Goal: Task Accomplishment & Management: Manage account settings

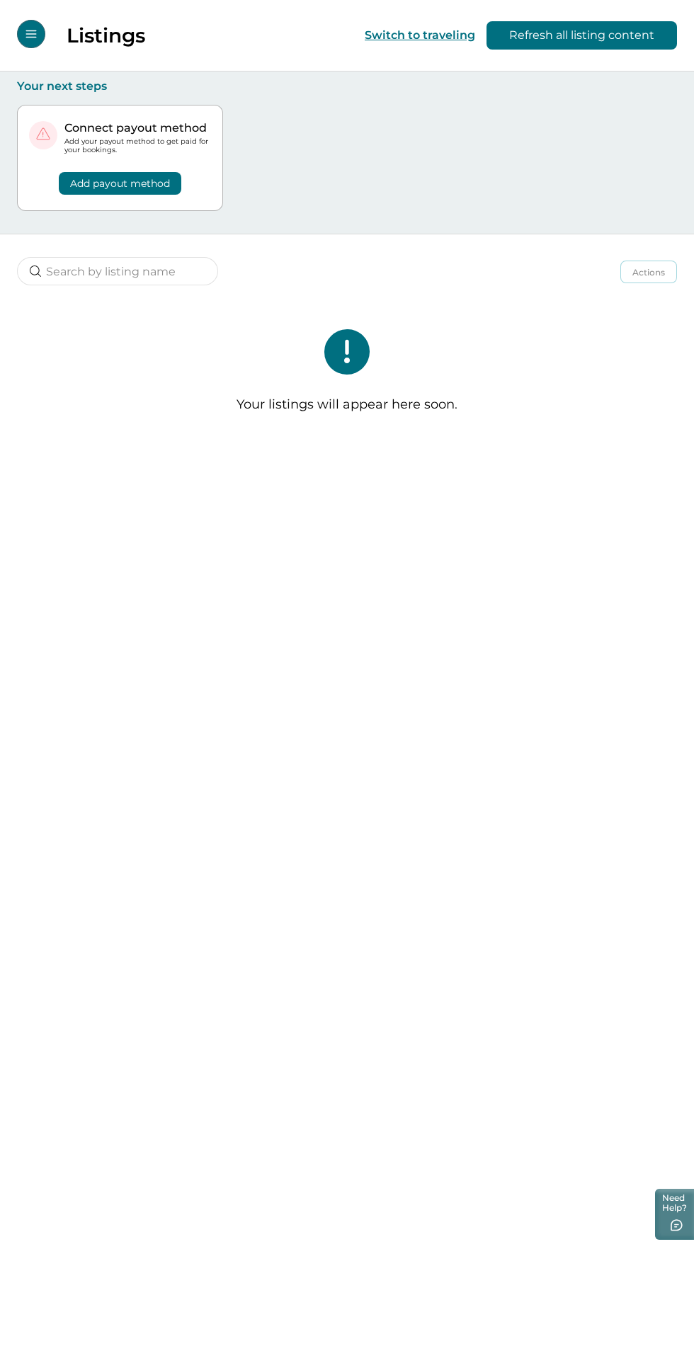
click at [598, 35] on button "Refresh all listing content" at bounding box center [581, 35] width 190 height 28
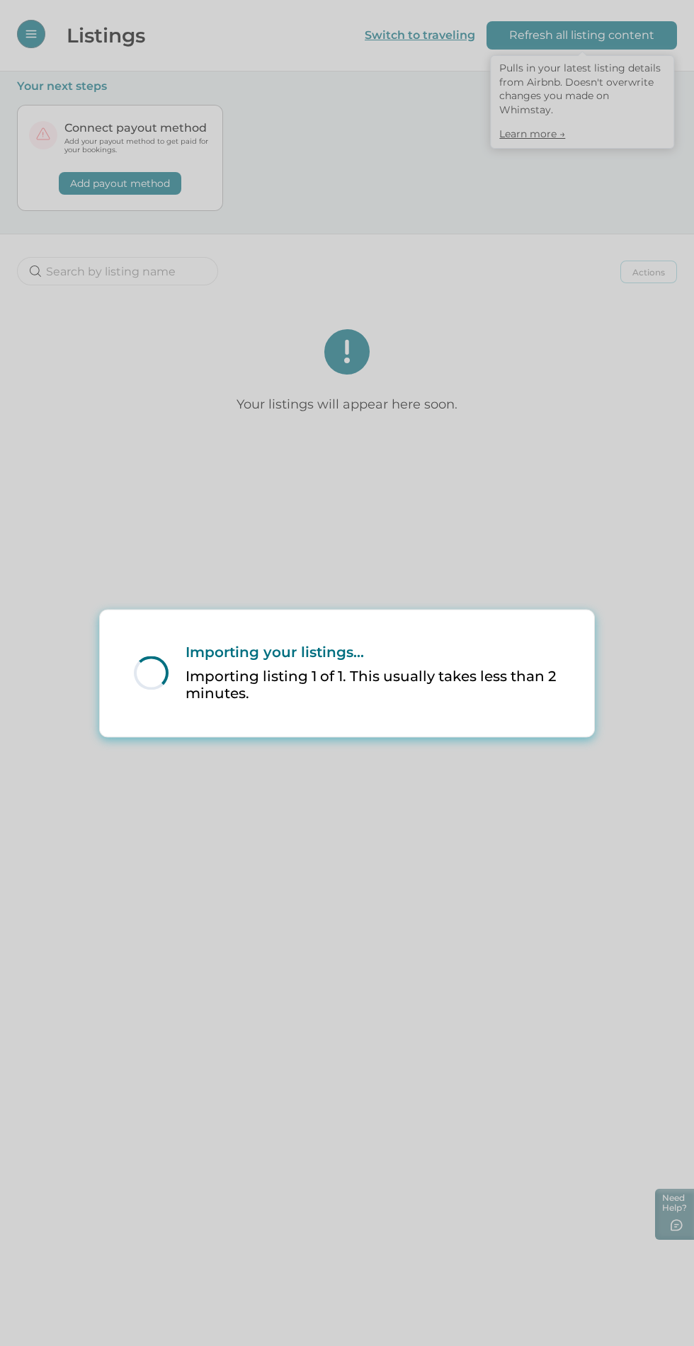
click at [534, 388] on div "Loading... Importing your listings... Importing listing 1 of 1. This usually ta…" at bounding box center [347, 673] width 694 height 1346
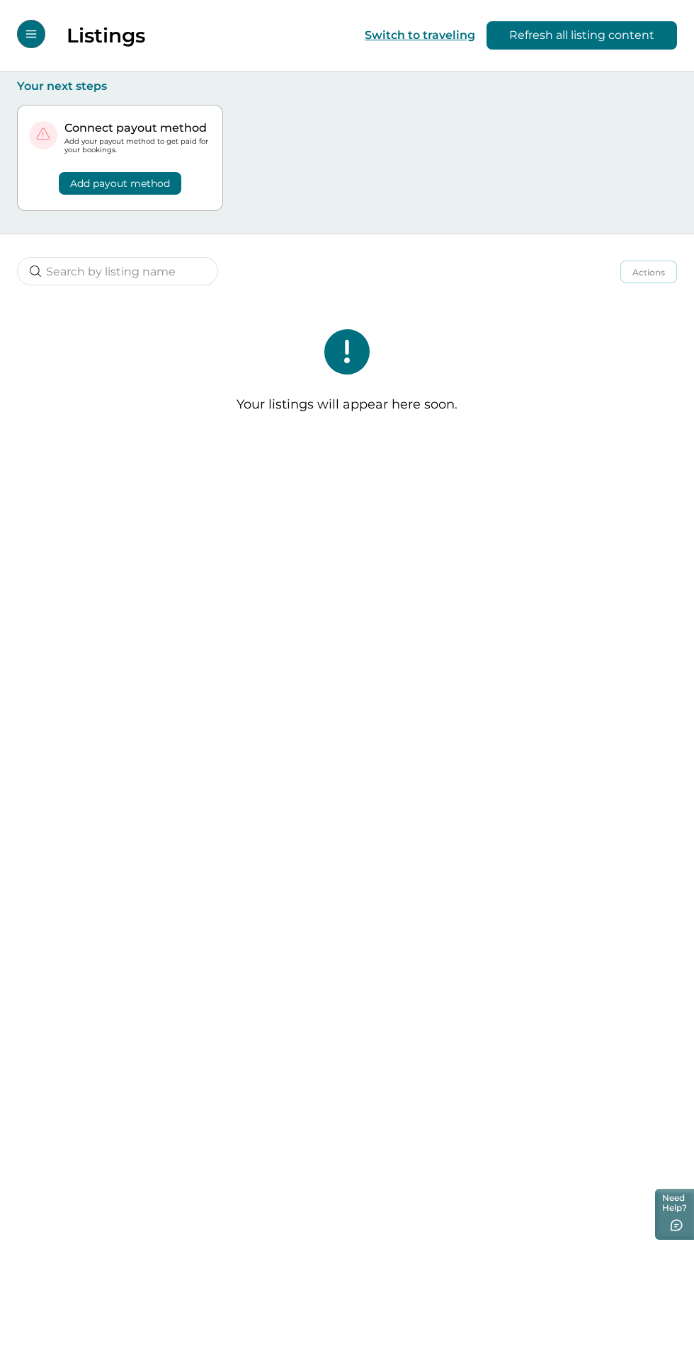
click at [563, 360] on div "Your listings will appear here soon." at bounding box center [347, 377] width 694 height 152
click at [444, 35] on button "Switch to traveling" at bounding box center [420, 34] width 110 height 13
click at [165, 278] on input at bounding box center [117, 271] width 201 height 28
type input "9"
click at [430, 35] on button "Switch to traveling" at bounding box center [420, 34] width 110 height 13
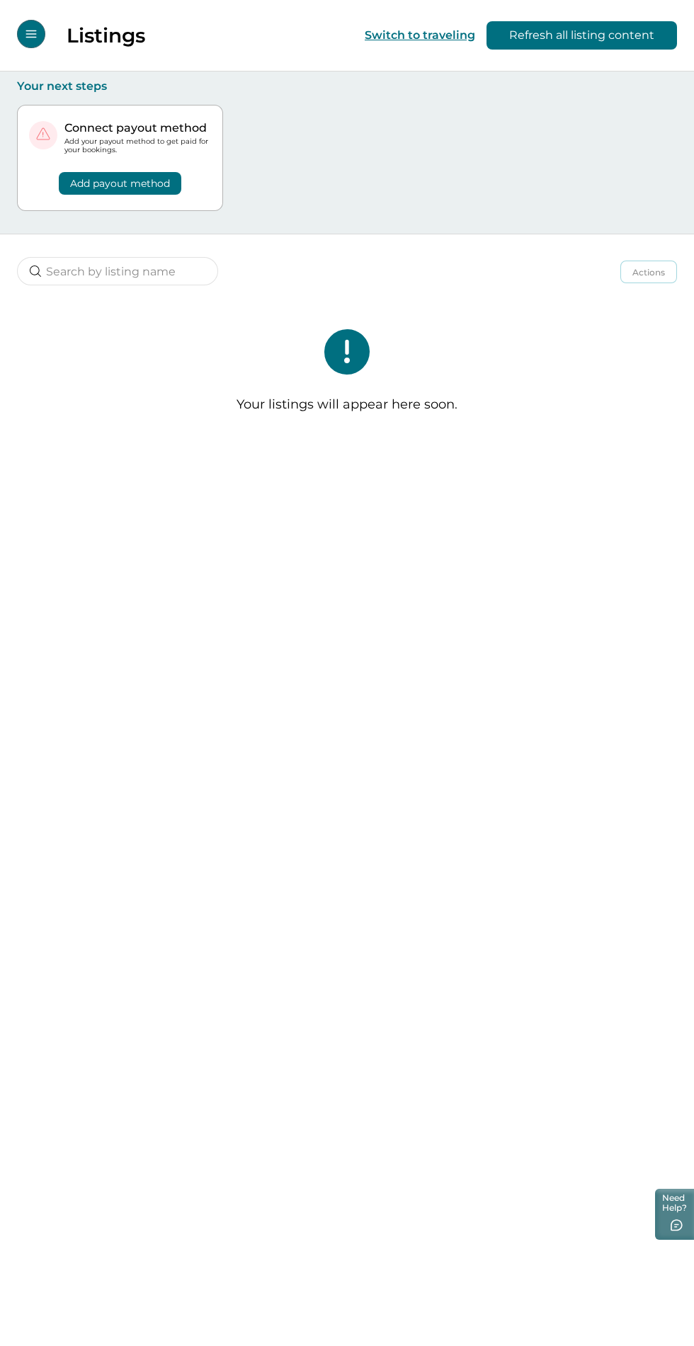
click at [626, 38] on button "Refresh all listing content" at bounding box center [581, 35] width 190 height 28
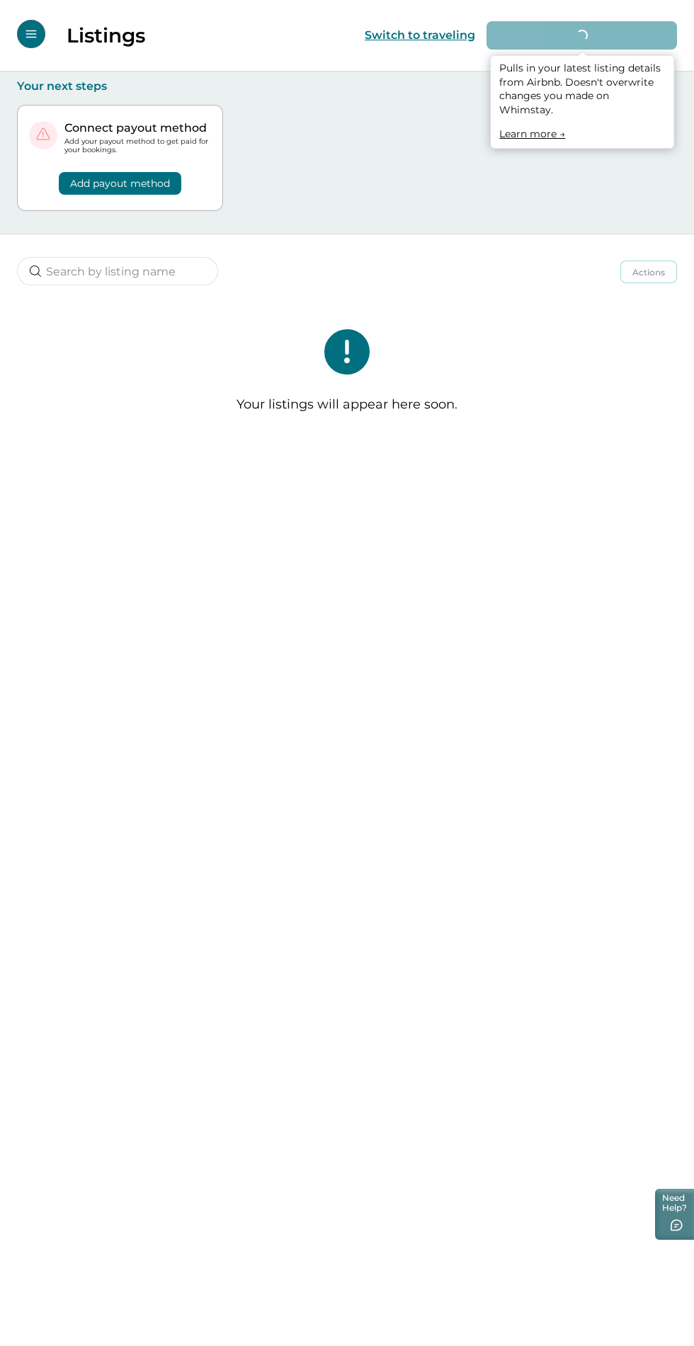
click at [549, 127] on link "Learn more →" at bounding box center [532, 133] width 66 height 13
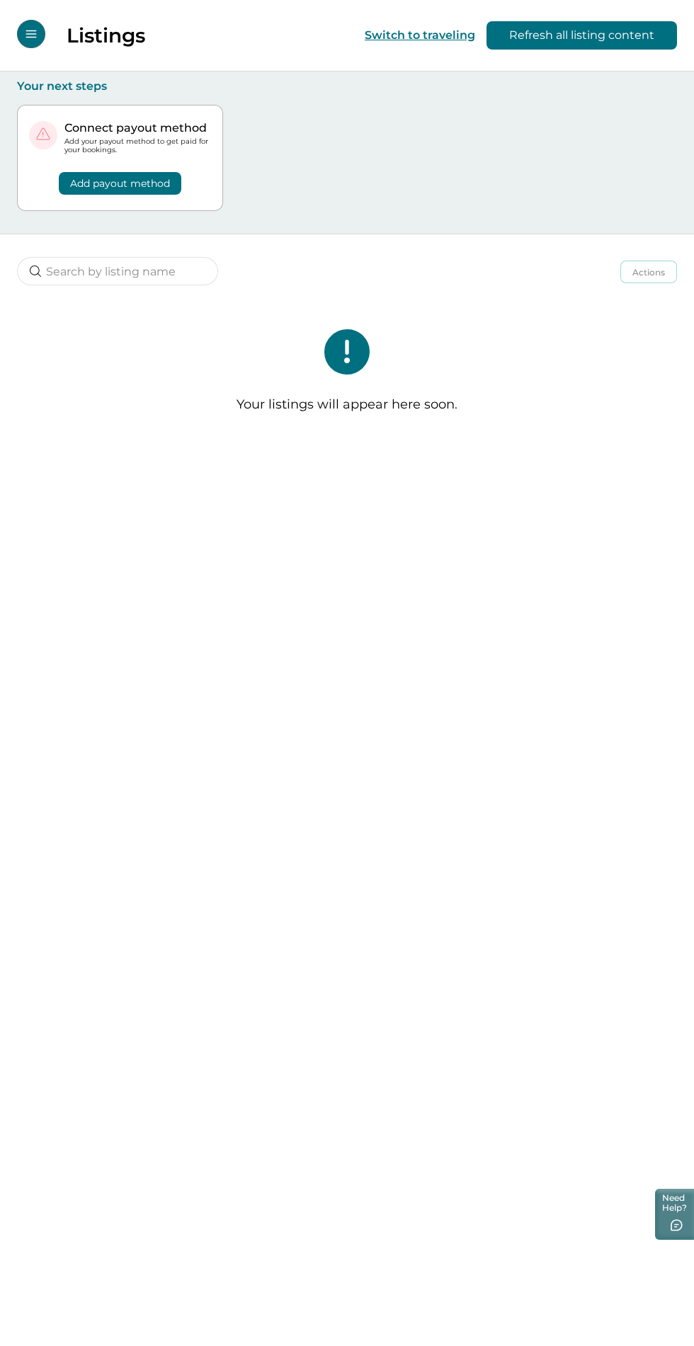
click at [147, 182] on button "Add payout method" at bounding box center [120, 183] width 122 height 23
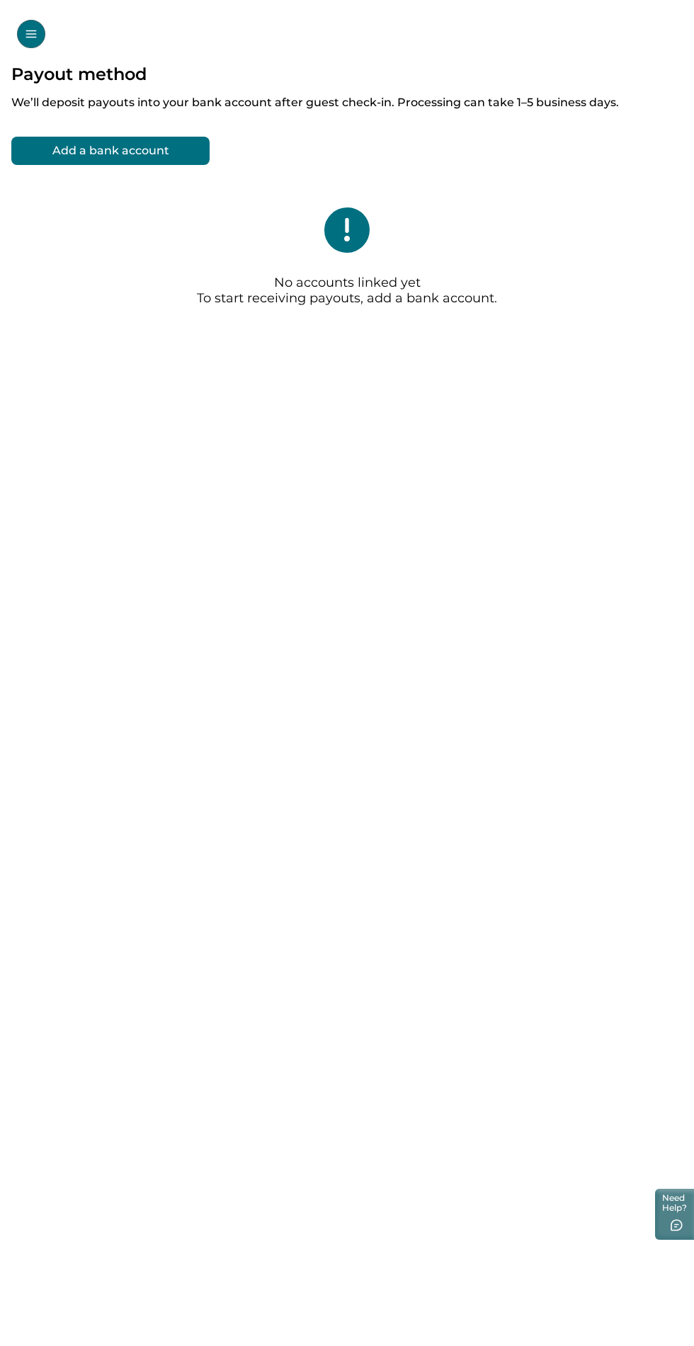
click at [172, 144] on button "Add a bank account" at bounding box center [110, 151] width 198 height 28
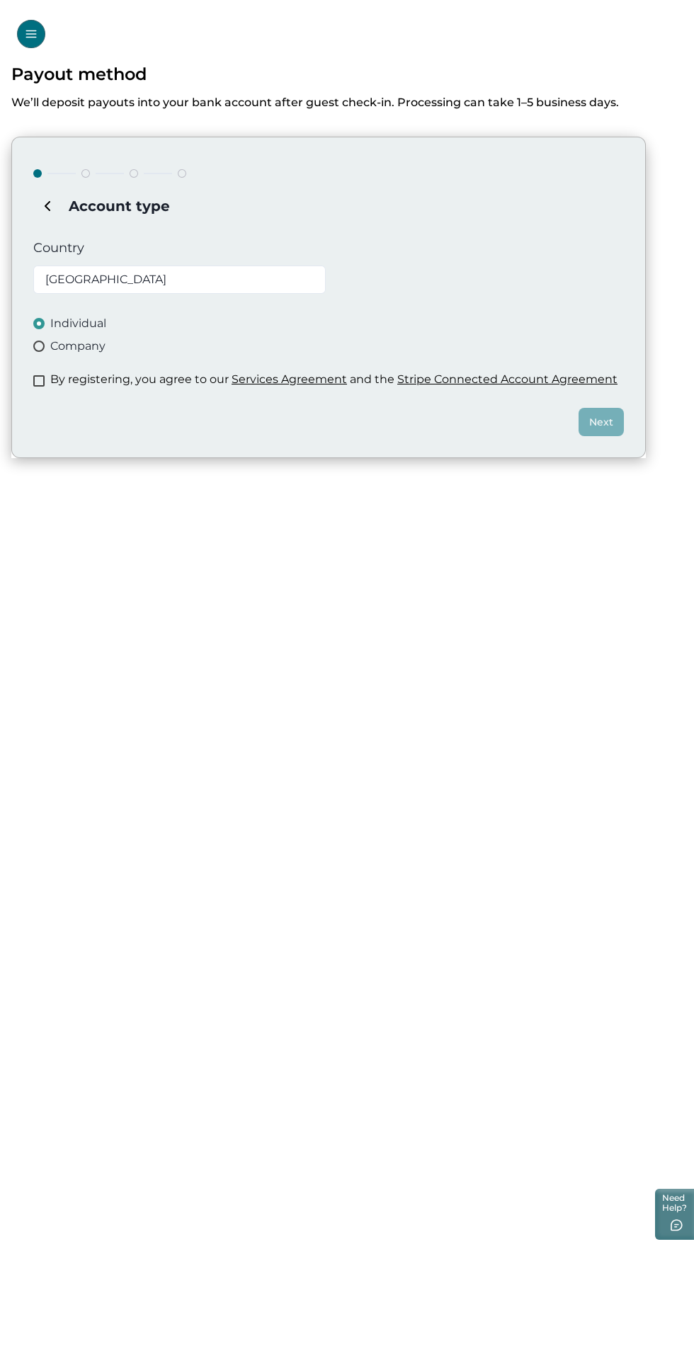
click at [43, 386] on span at bounding box center [38, 380] width 11 height 11
click at [609, 431] on button "Next" at bounding box center [600, 422] width 45 height 28
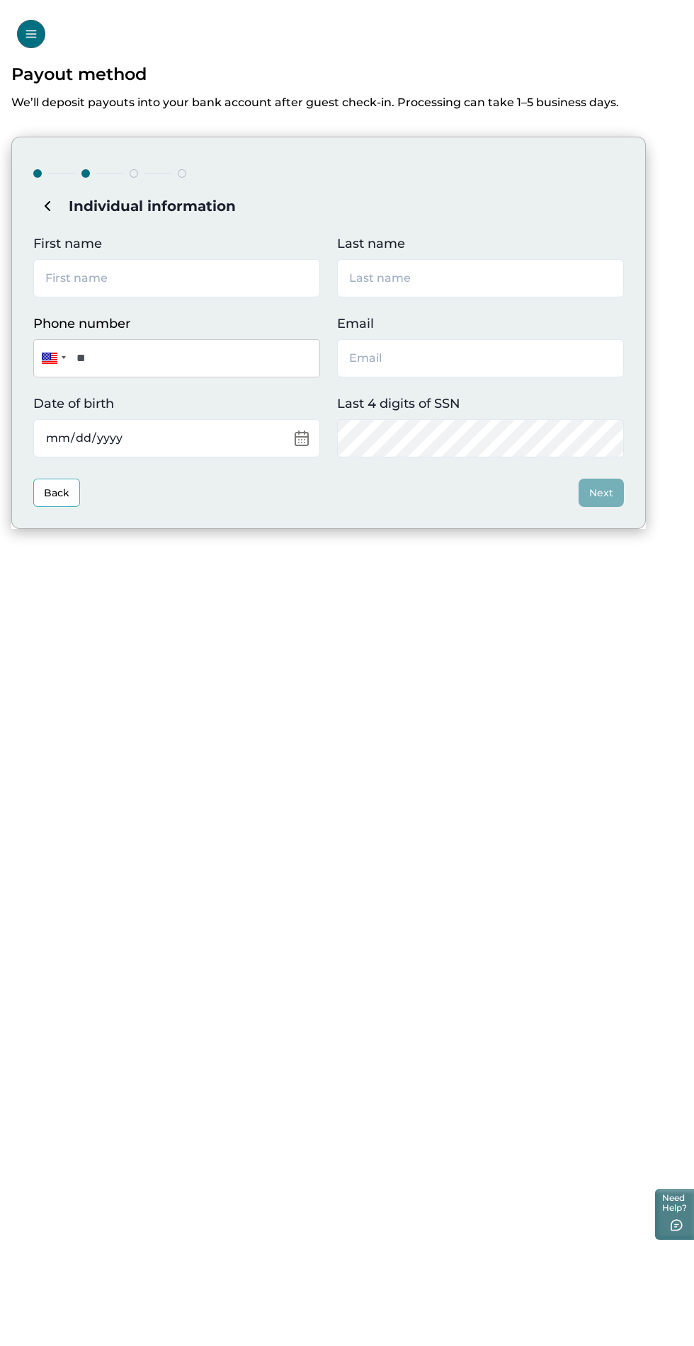
click at [227, 278] on input "First name" at bounding box center [176, 278] width 287 height 38
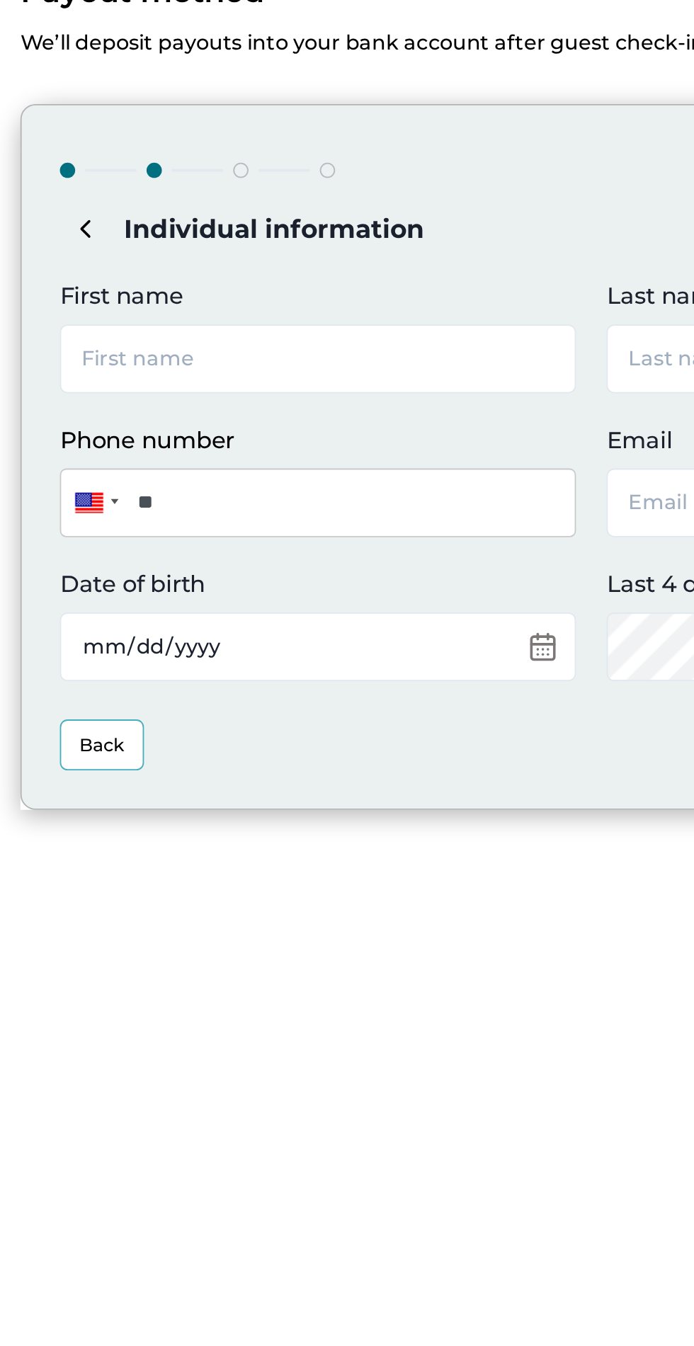
type input "waarith"
type input "abdul majeed"
type input "waarithabdul@gmail.com"
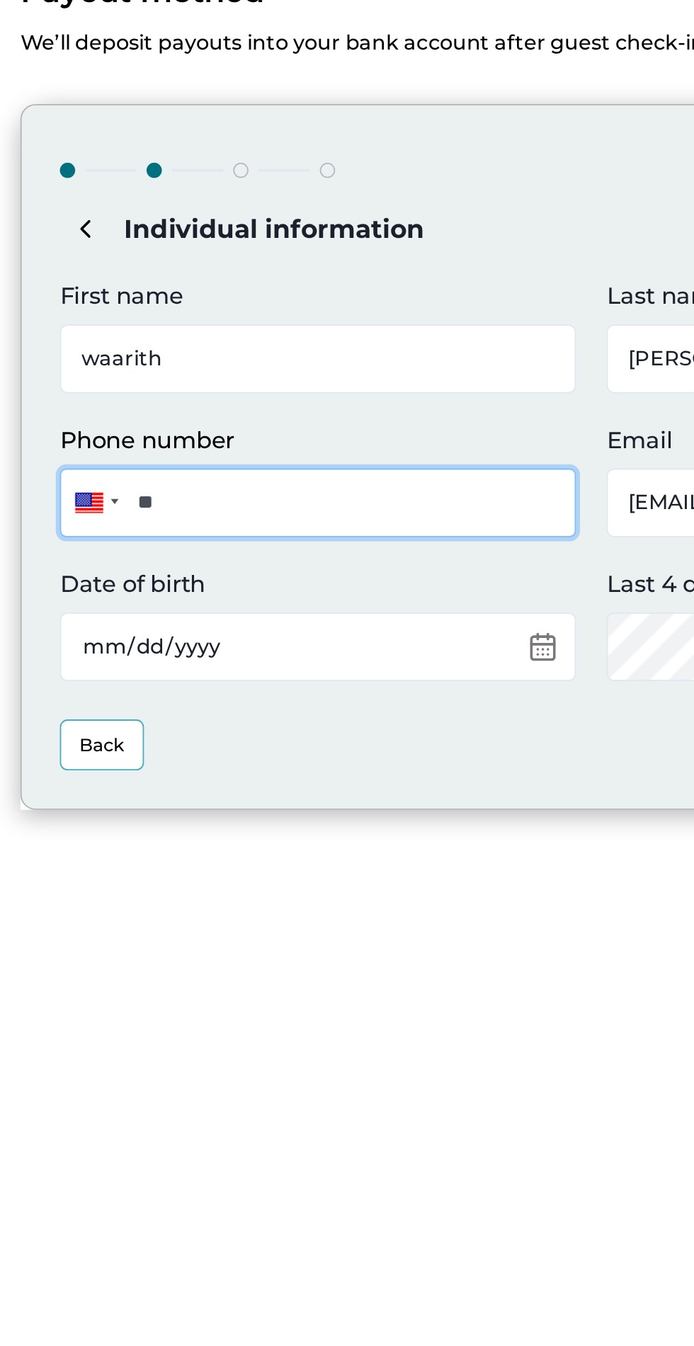
click at [220, 359] on input "**" at bounding box center [176, 358] width 287 height 38
type input "**********"
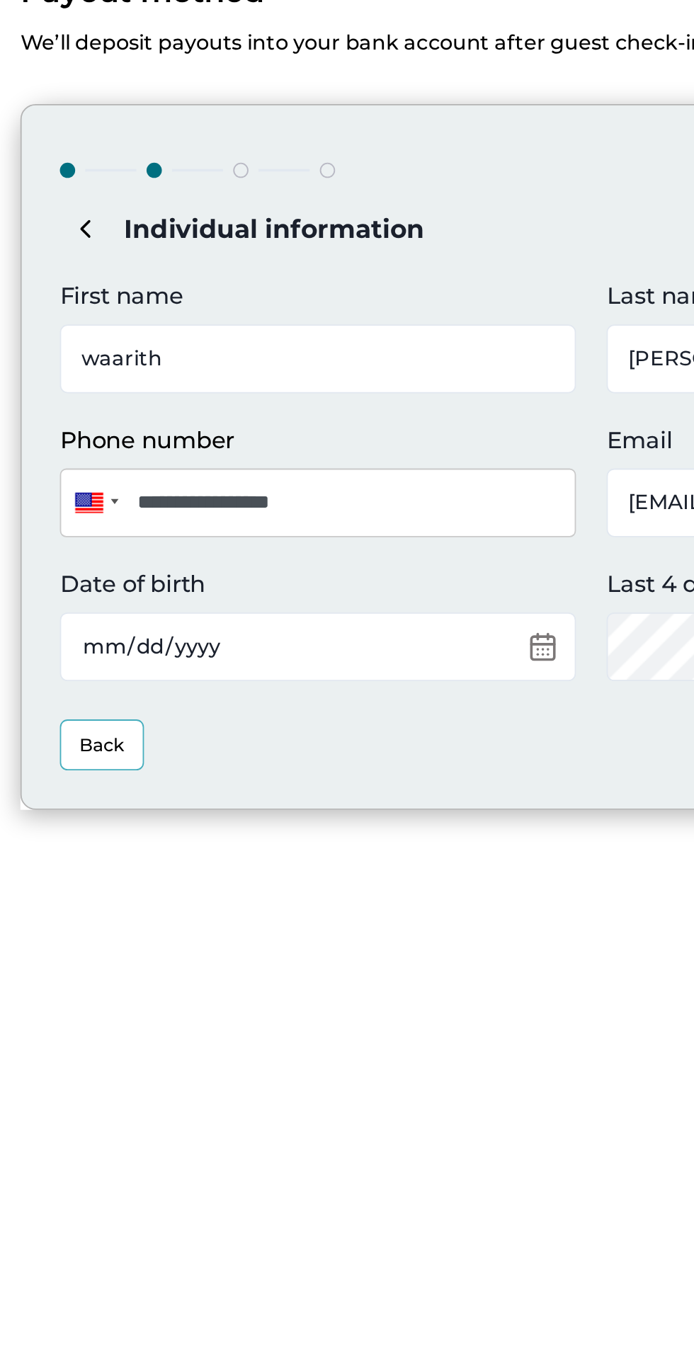
click at [212, 430] on input "Date of birth" at bounding box center [176, 438] width 287 height 38
type input "2025-10-13"
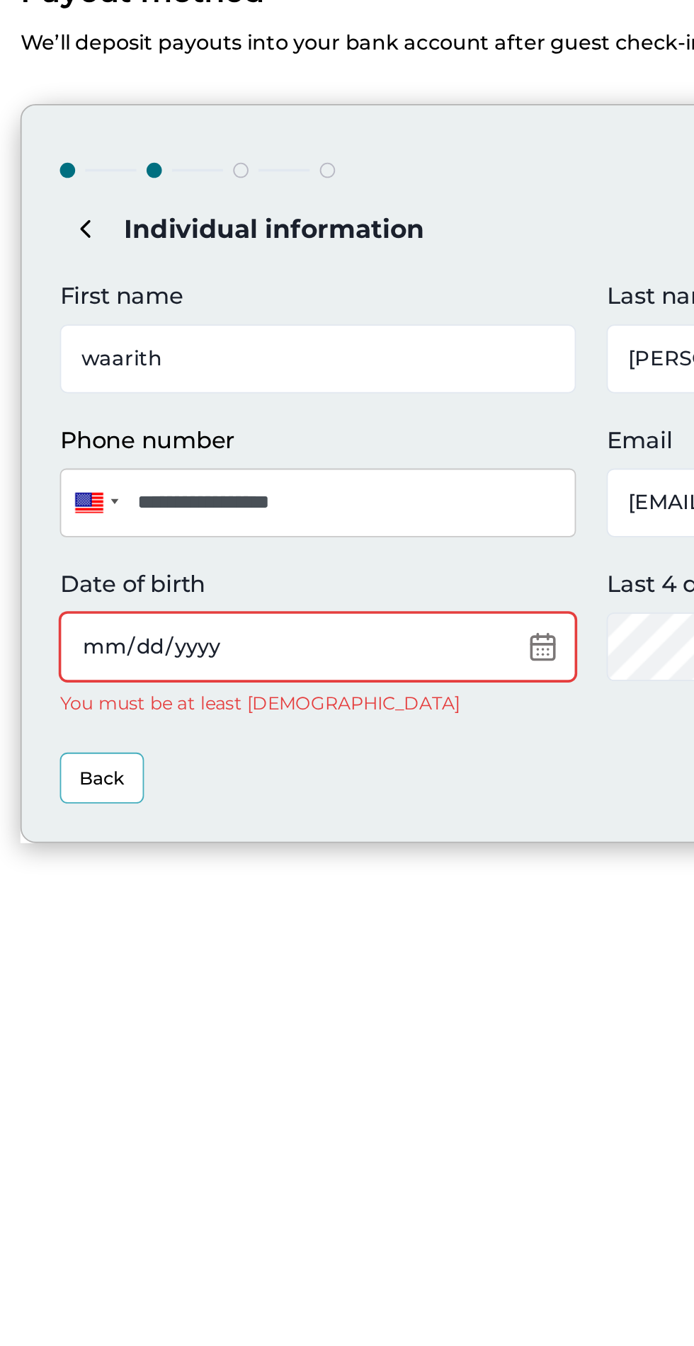
click at [160, 438] on input "2025-10-13" at bounding box center [176, 438] width 287 height 38
click at [53, 445] on input "Date of birth" at bounding box center [176, 438] width 287 height 38
type input "1987-05-21"
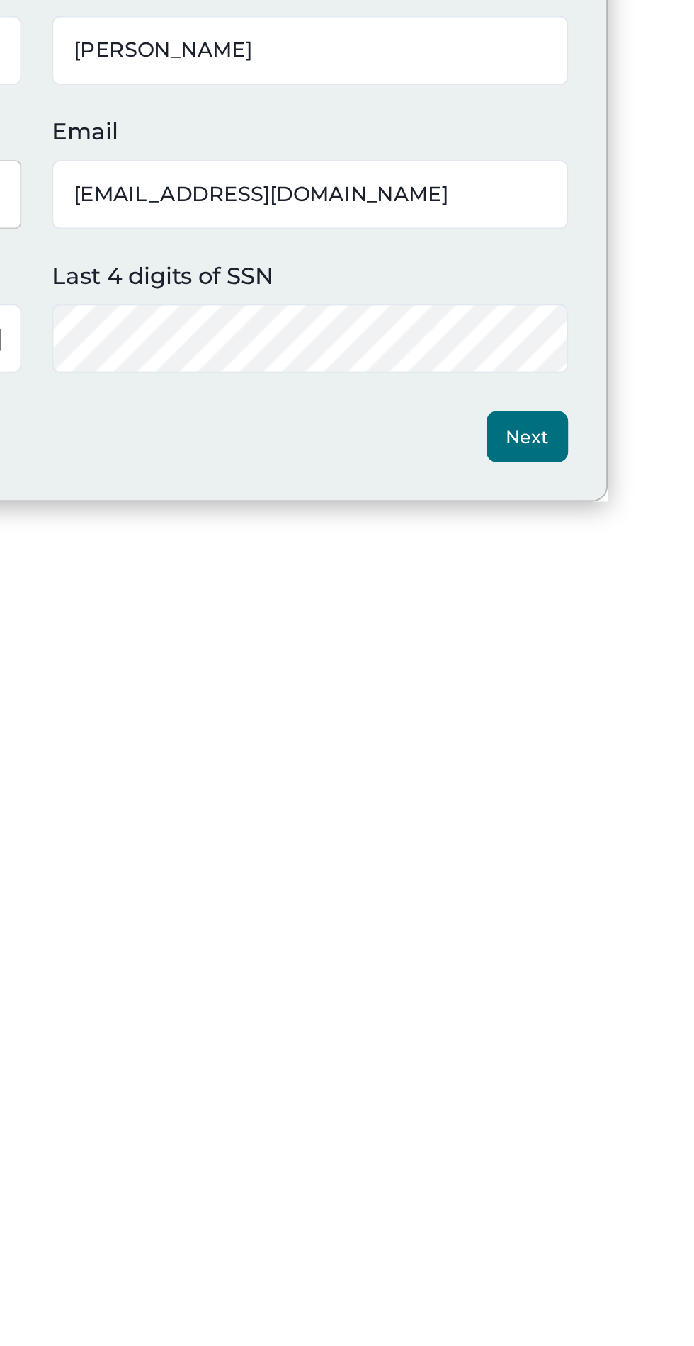
click at [604, 495] on button "Next" at bounding box center [600, 493] width 45 height 28
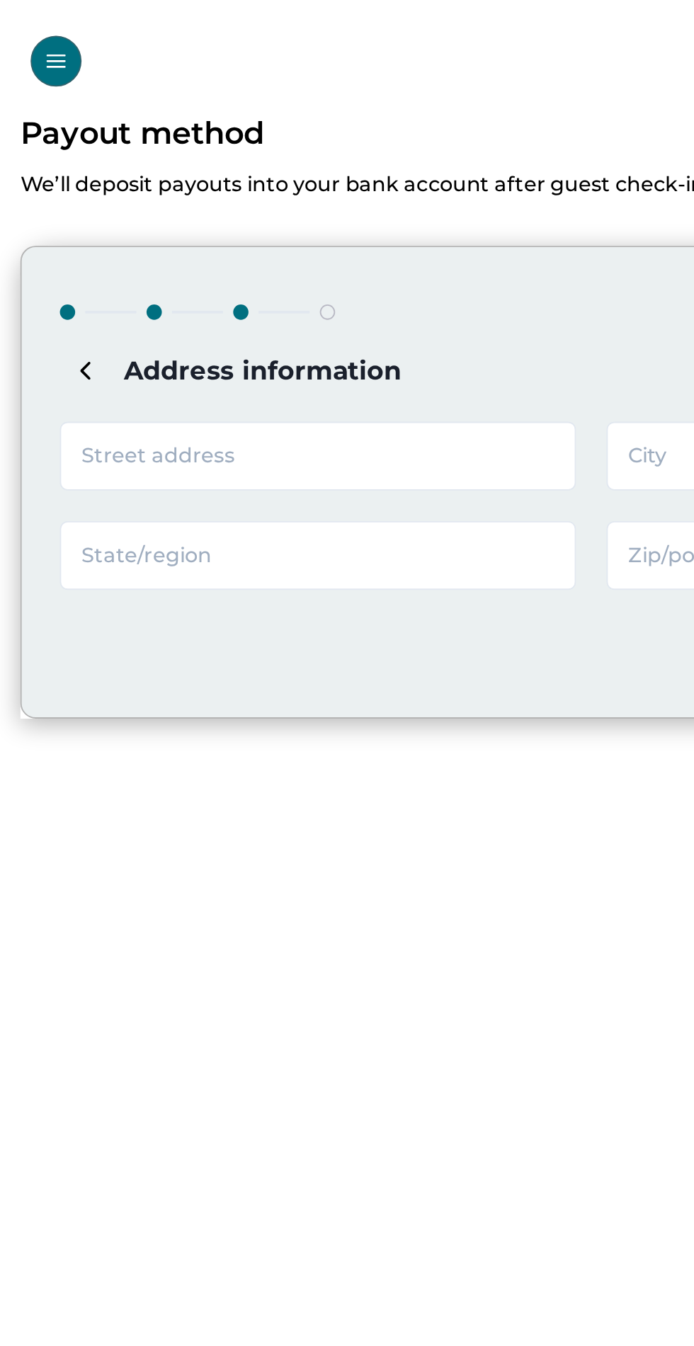
click at [215, 252] on input "text" at bounding box center [176, 253] width 287 height 38
type input "802 Grand St,"
type input "Jersey City"
type input "NJ"
type input "07304"
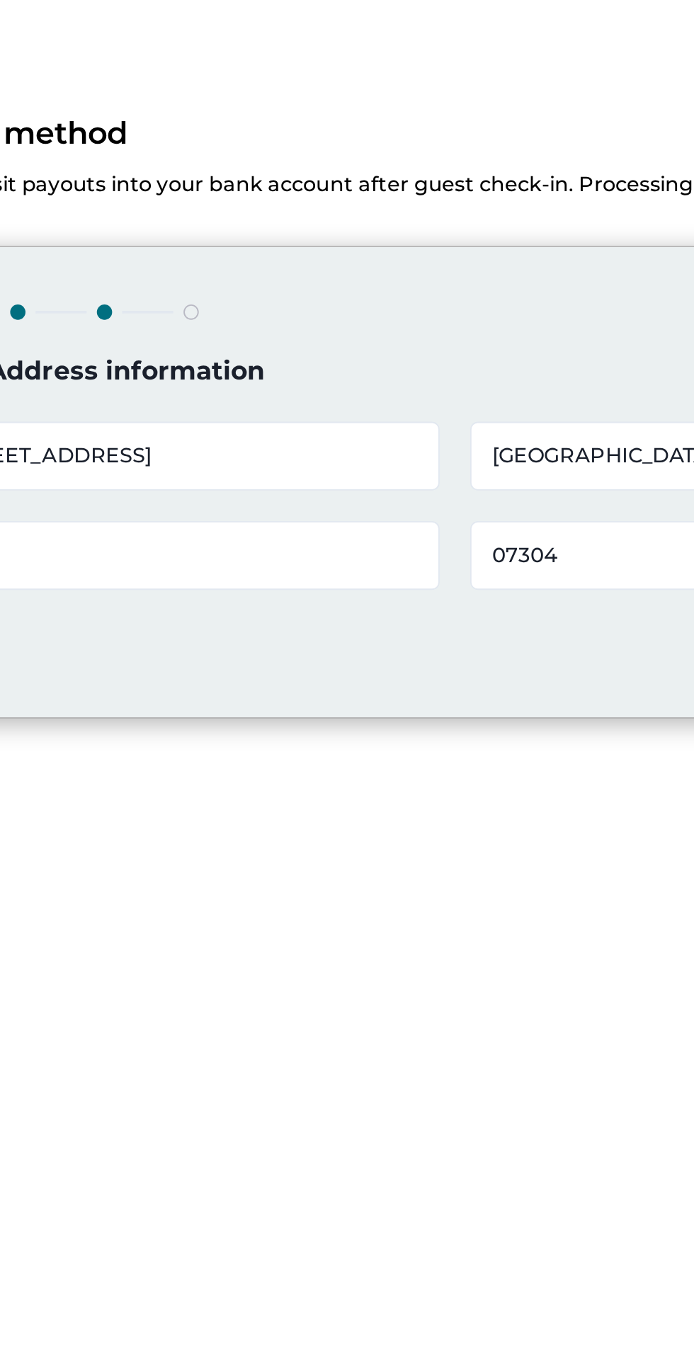
click at [239, 254] on input "802 Grand St," at bounding box center [176, 253] width 287 height 38
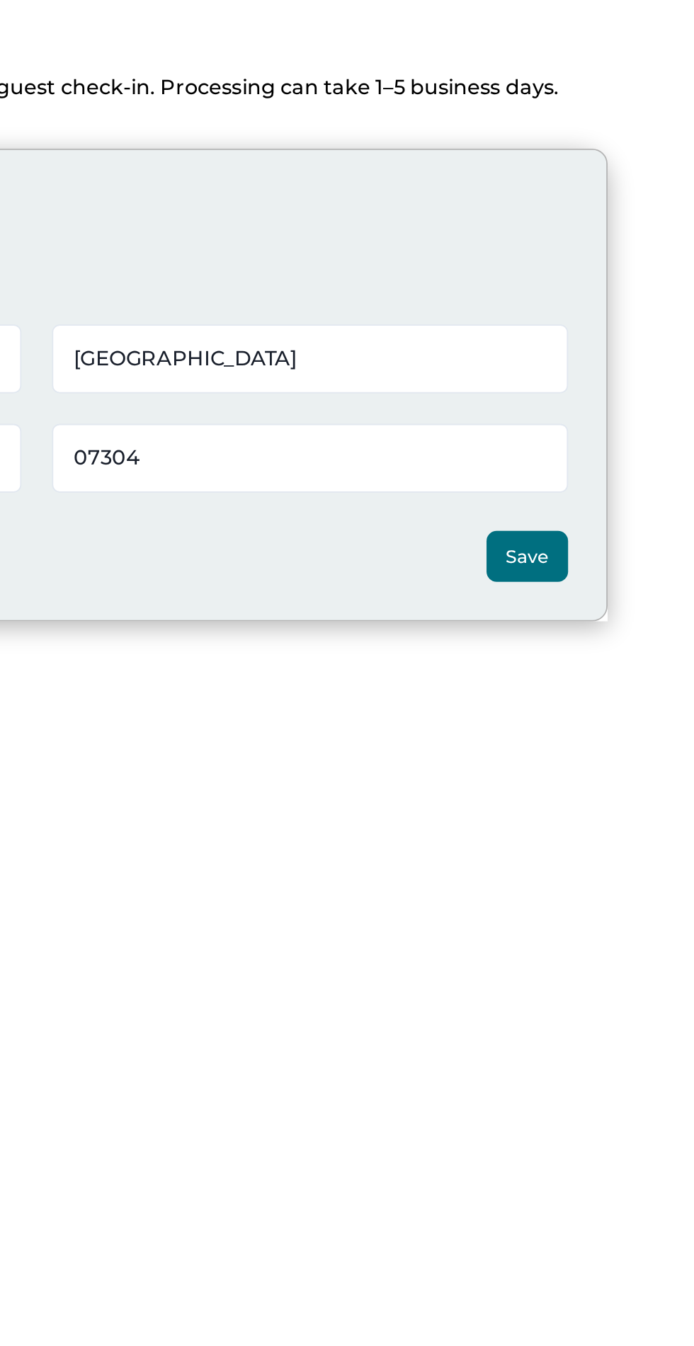
type input "802 Grand St"
click at [607, 367] on button "Save" at bounding box center [600, 363] width 45 height 28
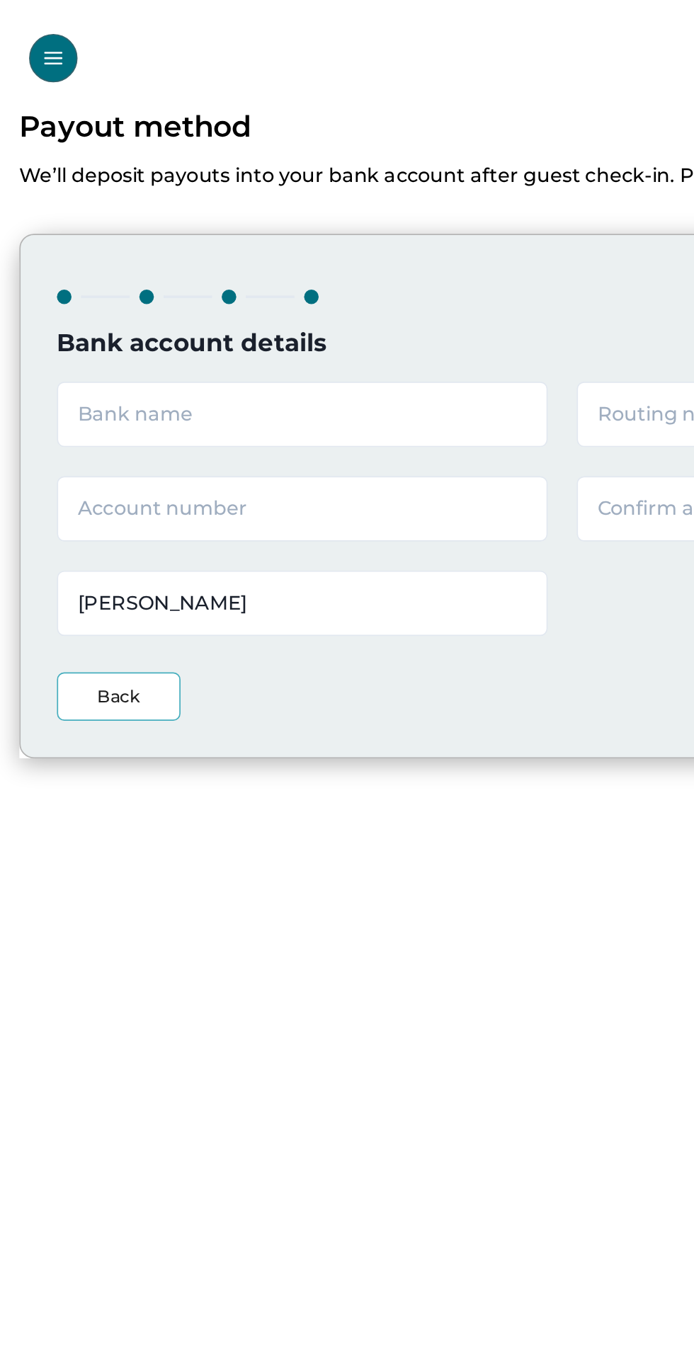
click at [206, 245] on input "text" at bounding box center [176, 242] width 287 height 38
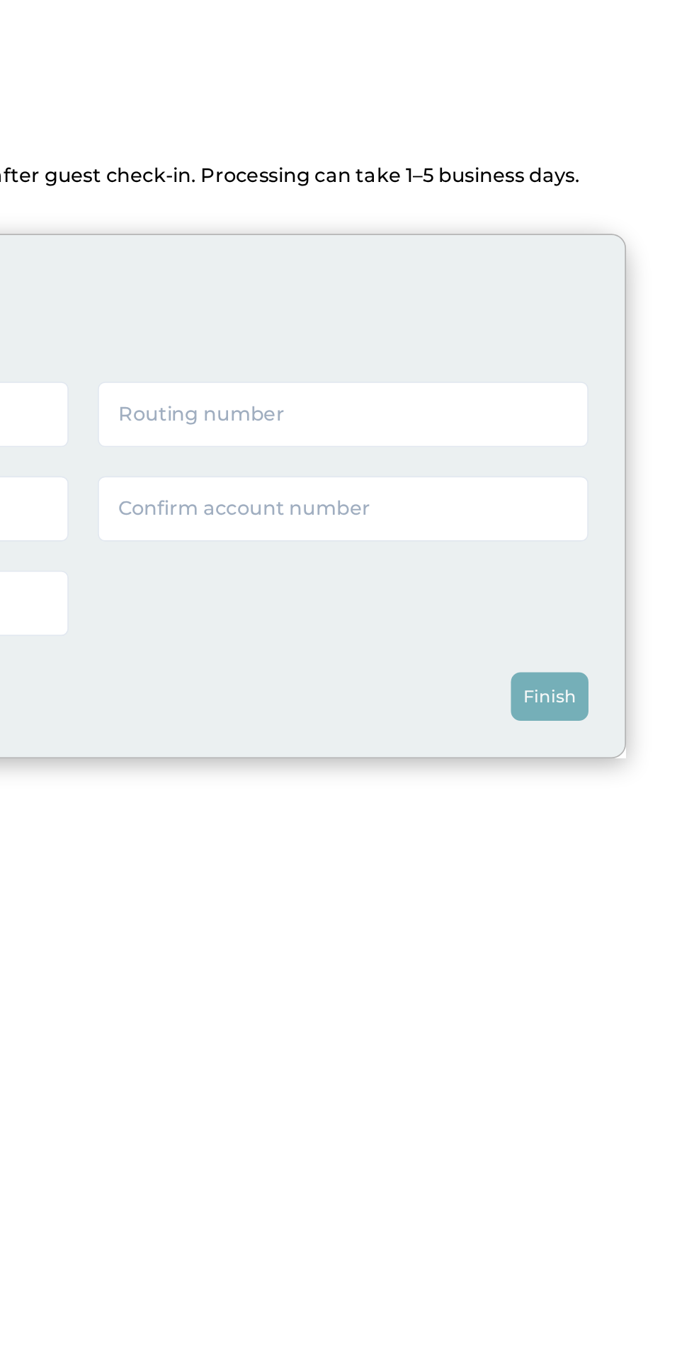
type input "Ally"
click at [515, 244] on input "text" at bounding box center [480, 242] width 287 height 38
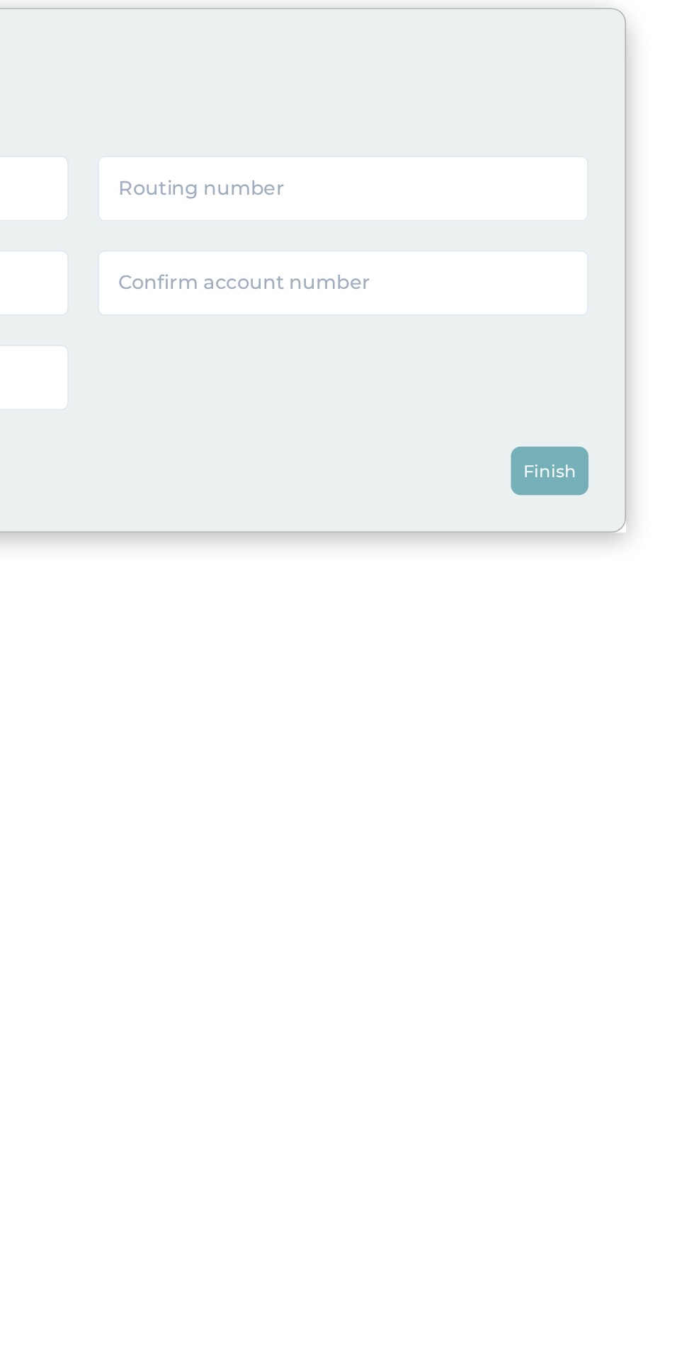
click at [513, 244] on input "text" at bounding box center [480, 242] width 287 height 38
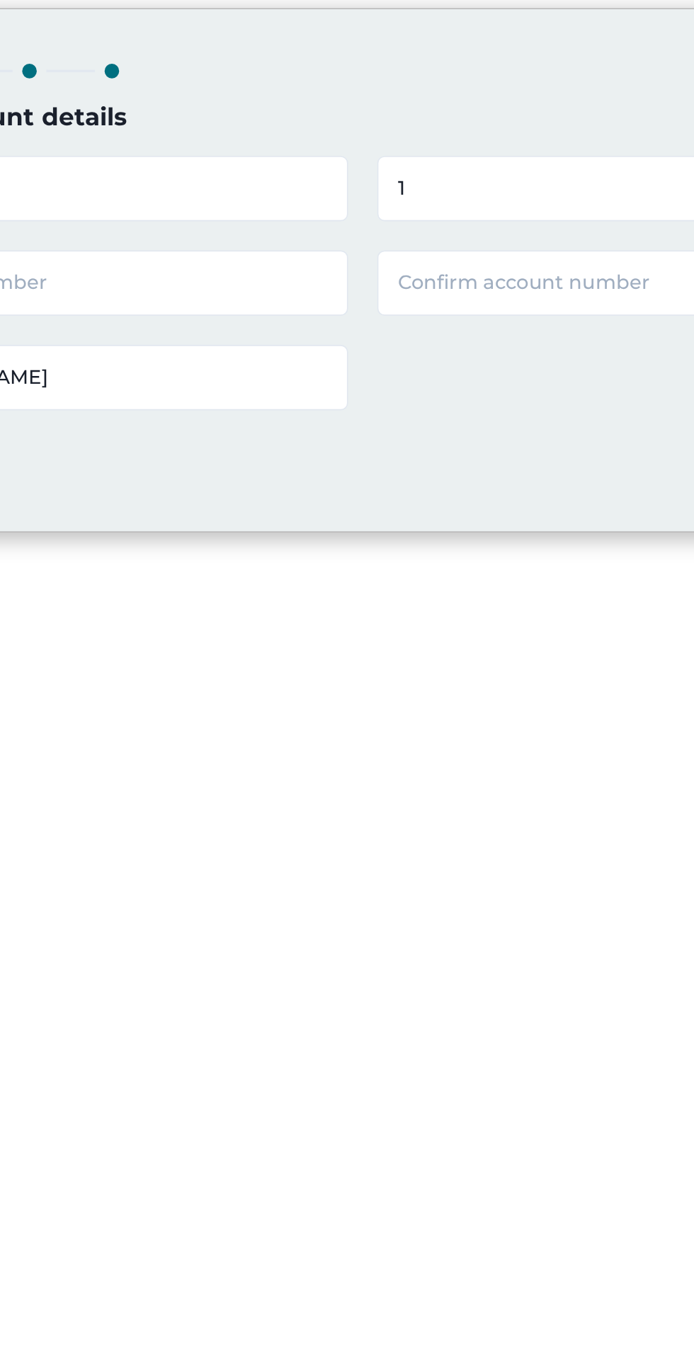
type input "1"
click at [385, 301] on input "text" at bounding box center [480, 297] width 287 height 38
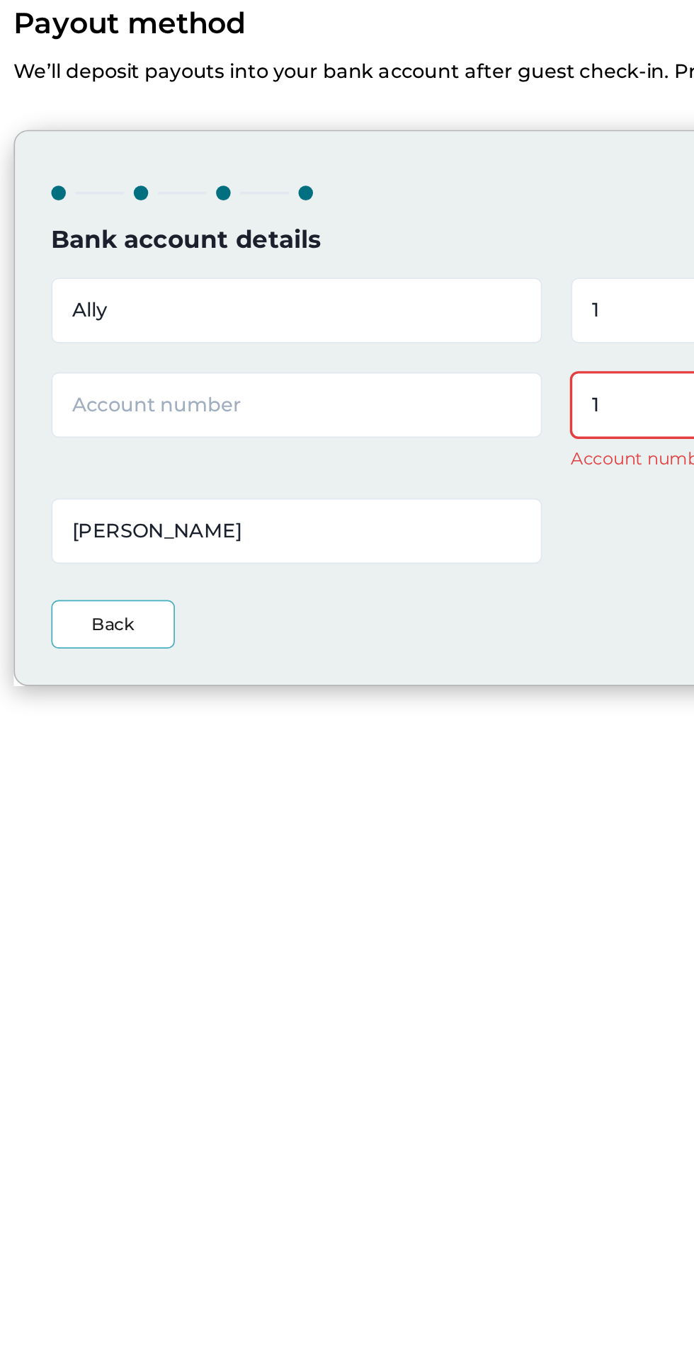
type input "1"
click at [176, 302] on input "text" at bounding box center [176, 297] width 287 height 38
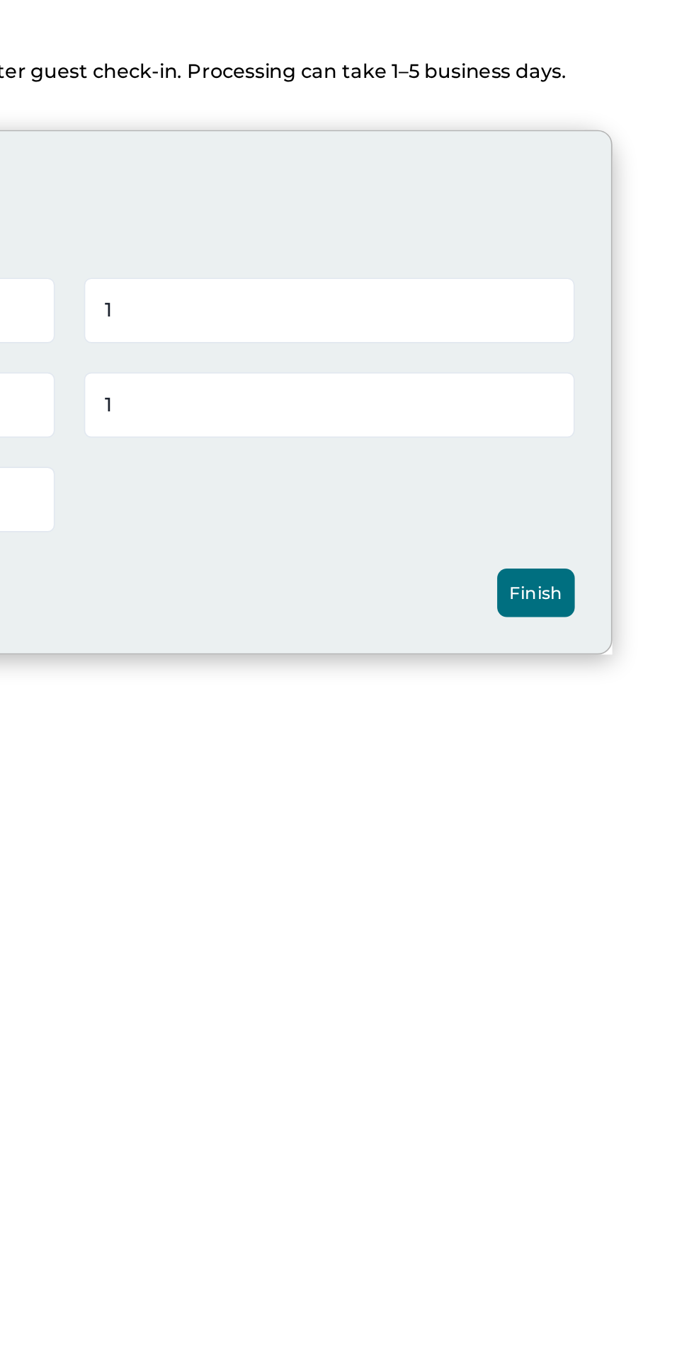
type input "1"
click at [606, 416] on button "Finish" at bounding box center [600, 407] width 45 height 28
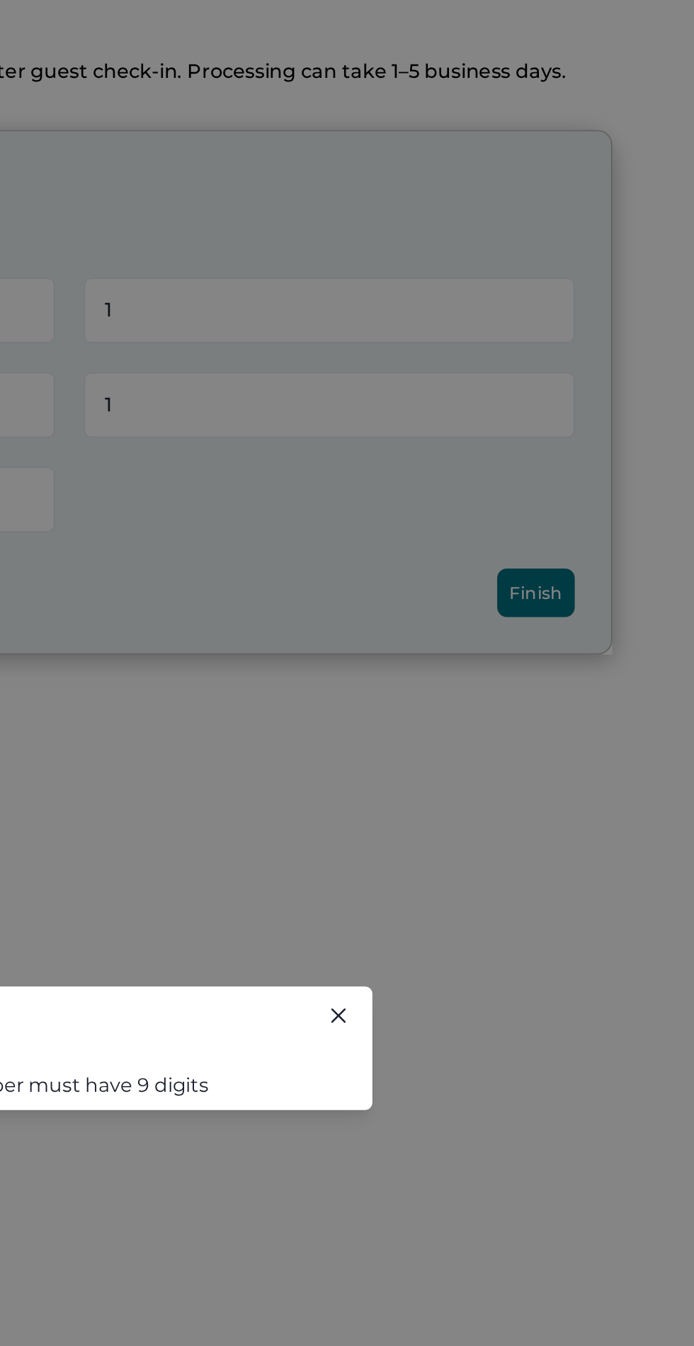
click at [482, 661] on button "Close" at bounding box center [485, 654] width 23 height 23
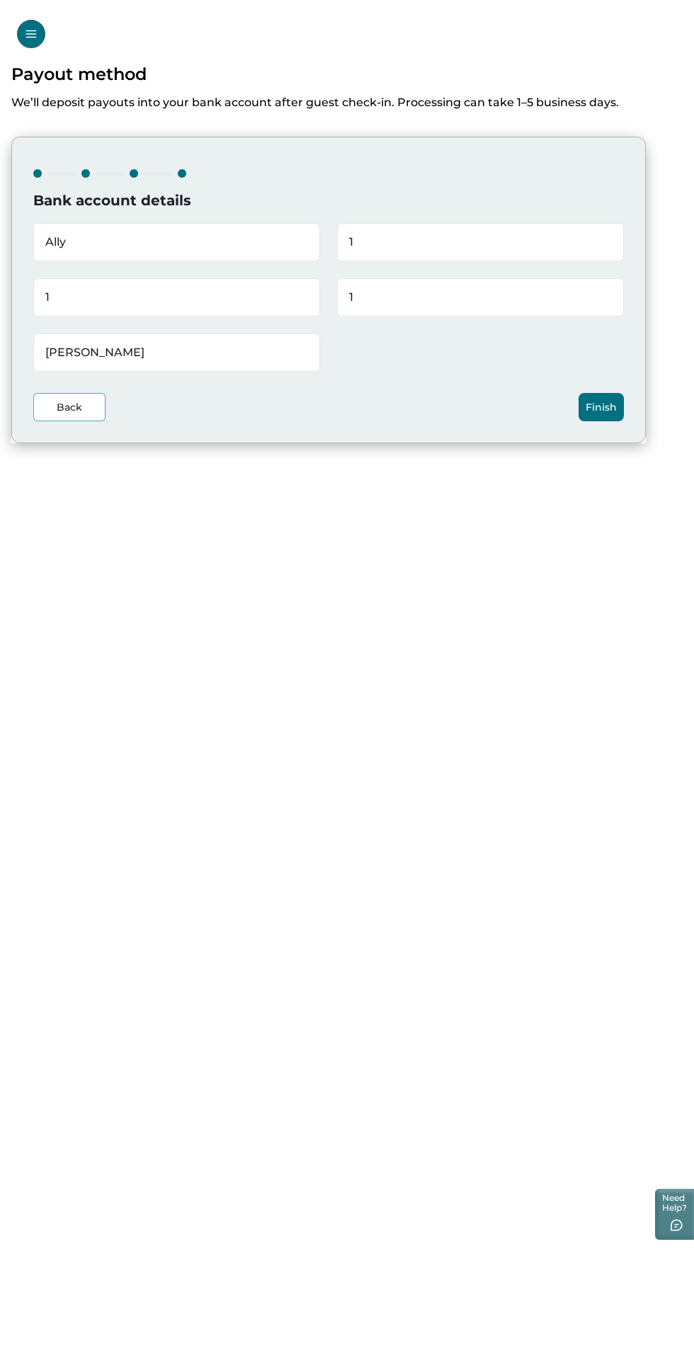
scroll to position [18, 0]
click at [69, 393] on button "Back" at bounding box center [69, 407] width 72 height 28
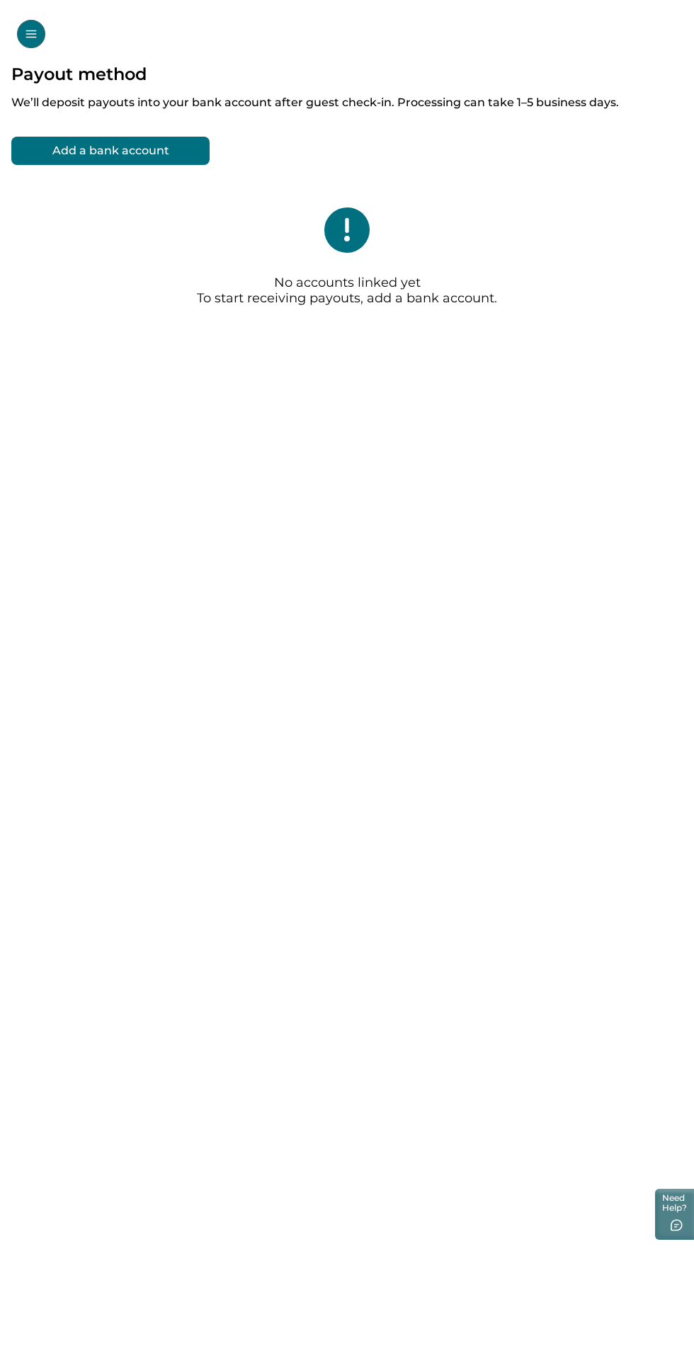
click at [36, 42] on button "Open Menu" at bounding box center [31, 34] width 28 height 28
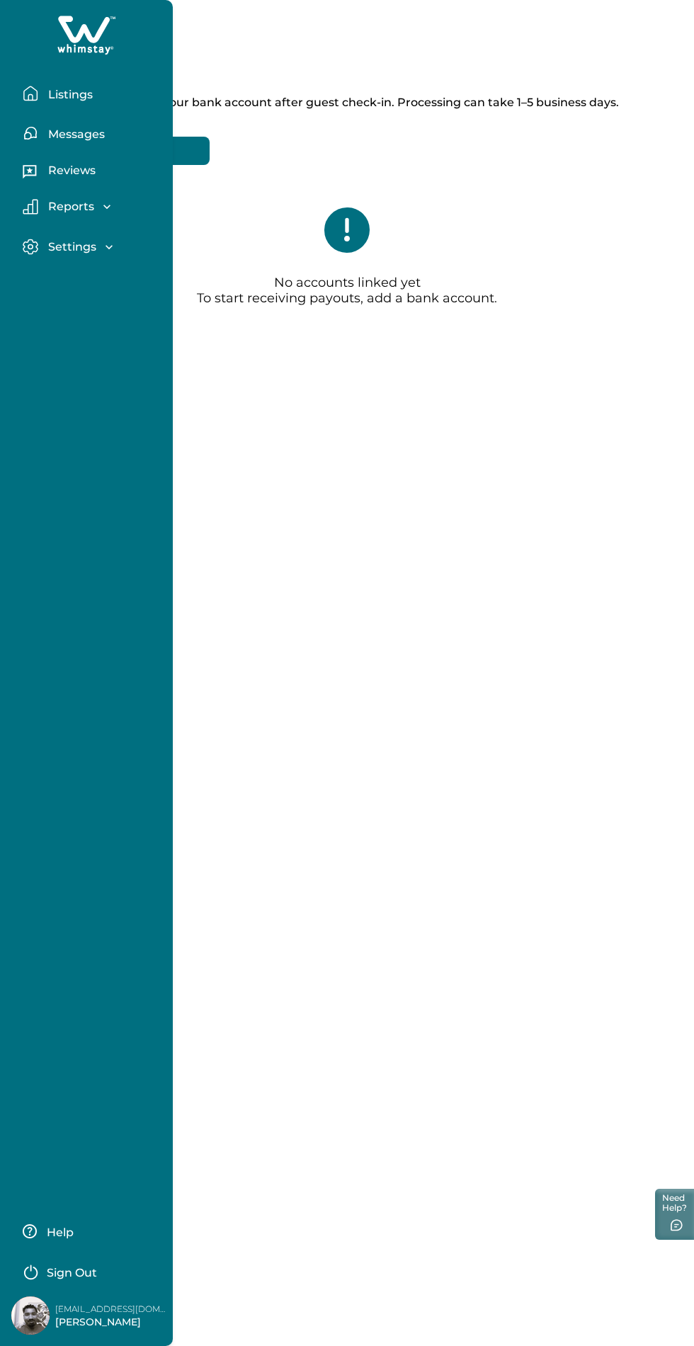
click at [75, 100] on p "Listings" at bounding box center [68, 95] width 49 height 14
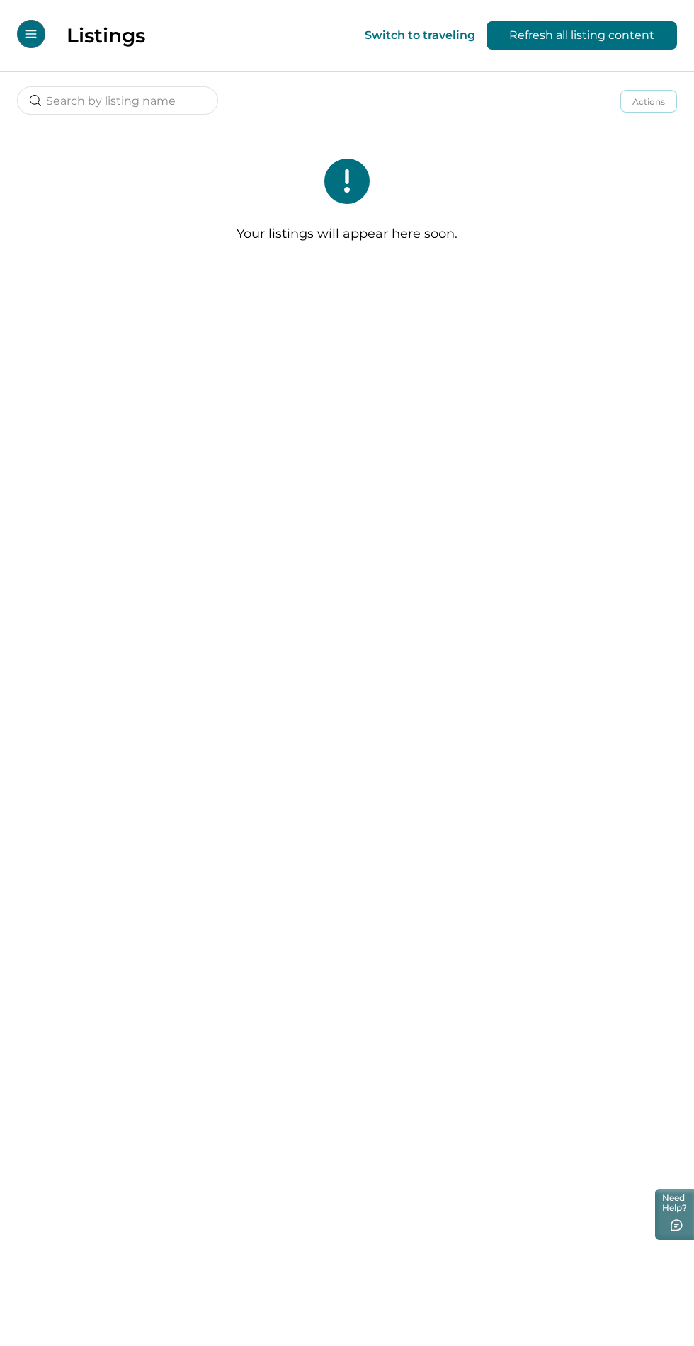
click at [30, 35] on icon "Open Menu" at bounding box center [31, 34] width 13 height 13
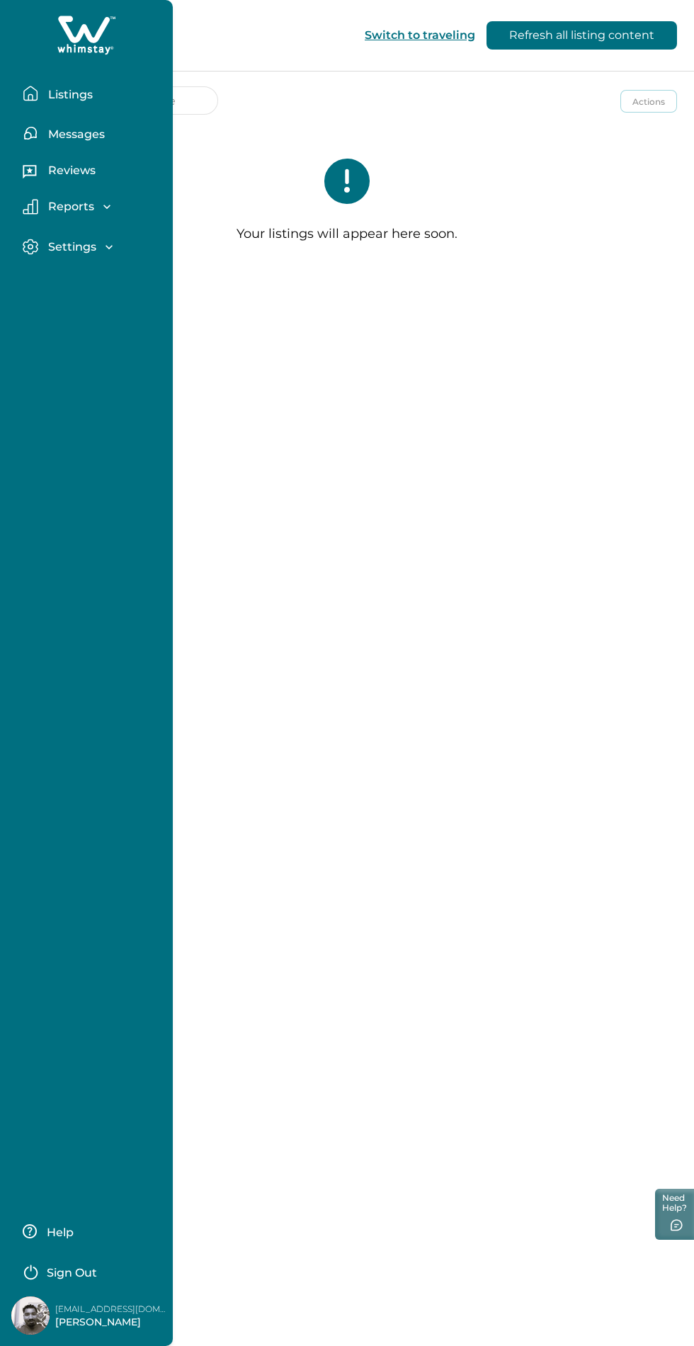
click at [83, 131] on p "Messages" at bounding box center [74, 134] width 61 height 14
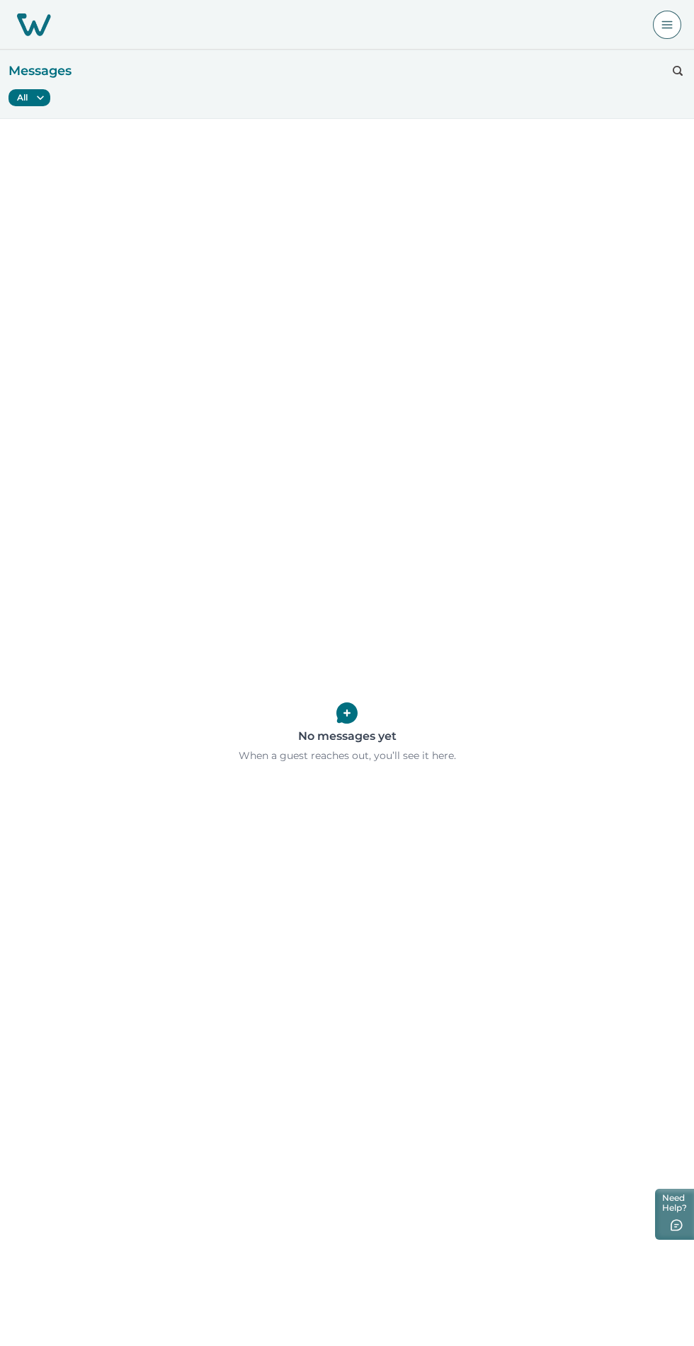
click at [36, 34] on img at bounding box center [34, 24] width 34 height 23
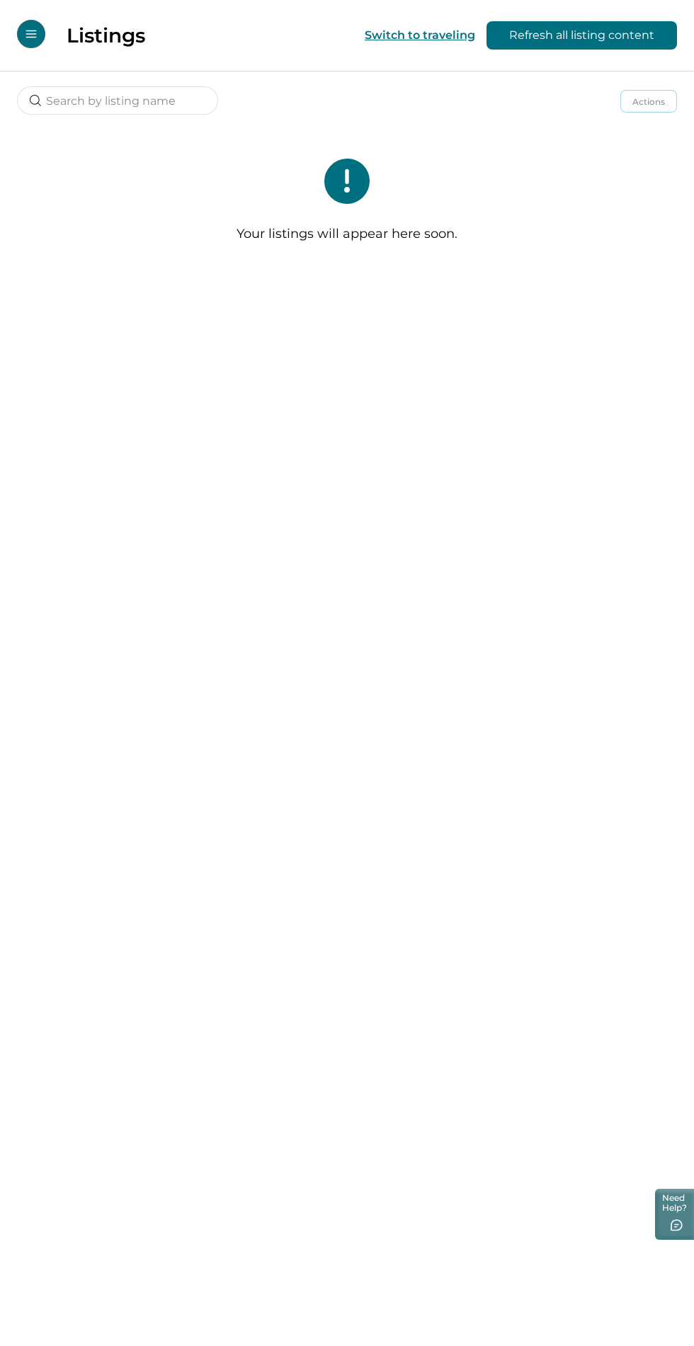
click at [31, 34] on icon "Open Menu" at bounding box center [30, 34] width 11 height 8
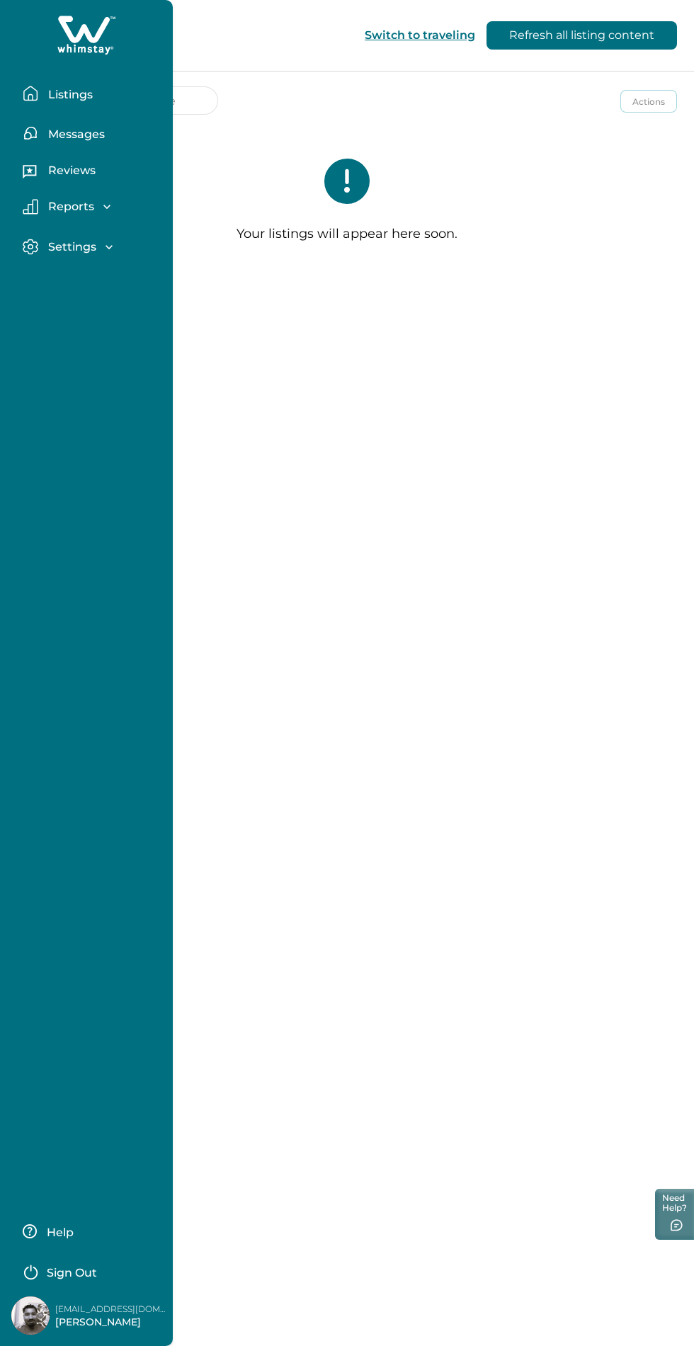
click at [90, 246] on p "Settings" at bounding box center [70, 247] width 52 height 14
click at [105, 271] on p "Profile details" at bounding box center [85, 277] width 83 height 14
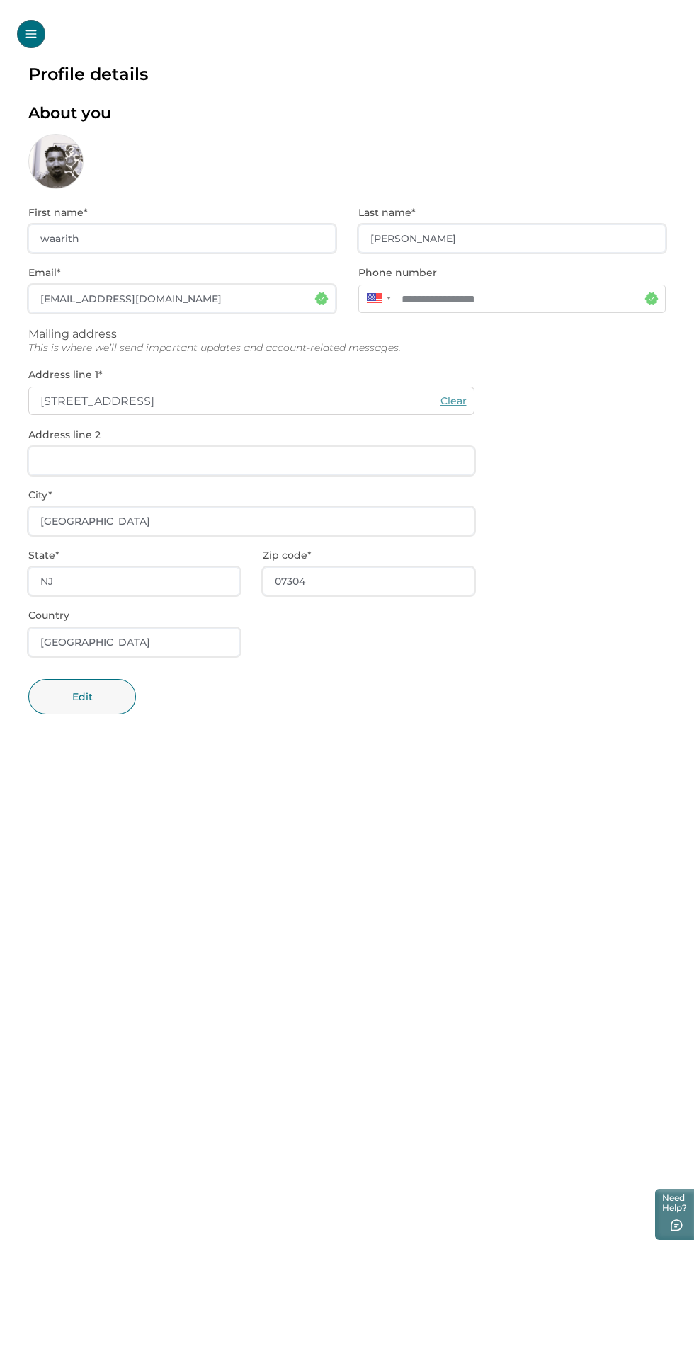
click at [61, 159] on div at bounding box center [55, 161] width 55 height 55
click at [37, 34] on icon "Open Menu" at bounding box center [31, 34] width 13 height 13
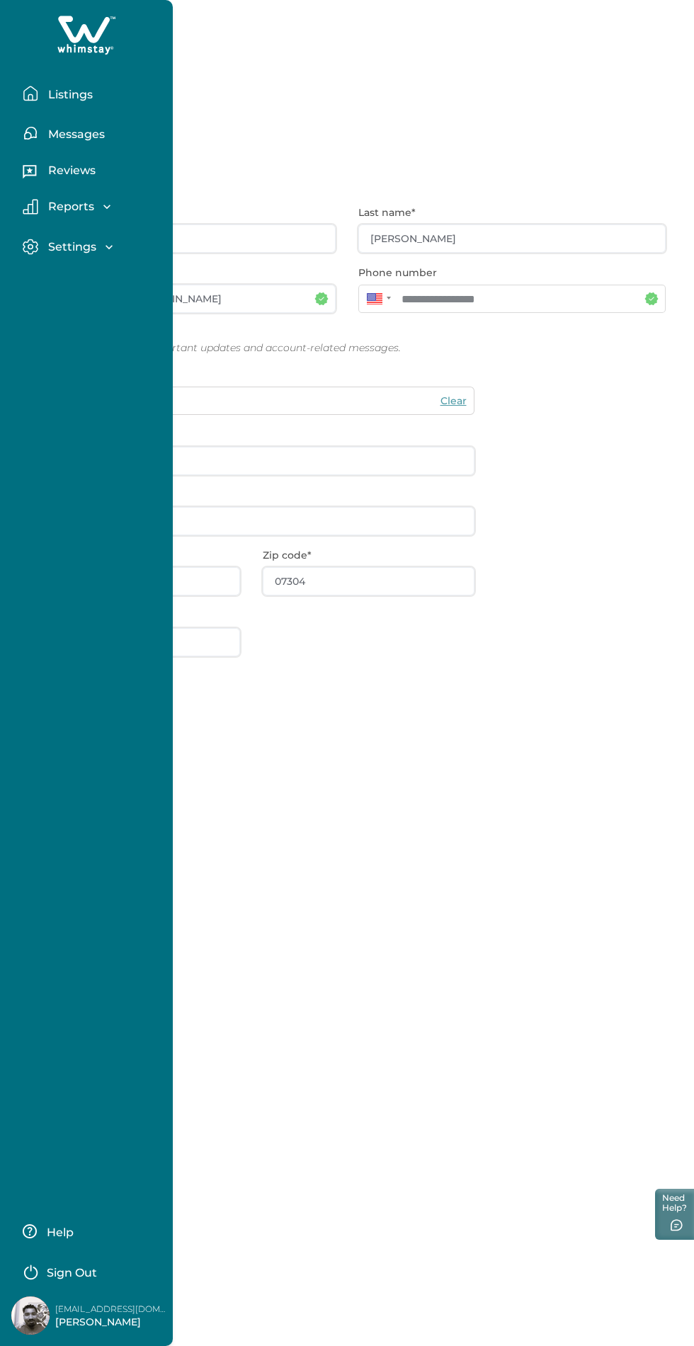
click at [70, 94] on p "Listings" at bounding box center [68, 95] width 49 height 14
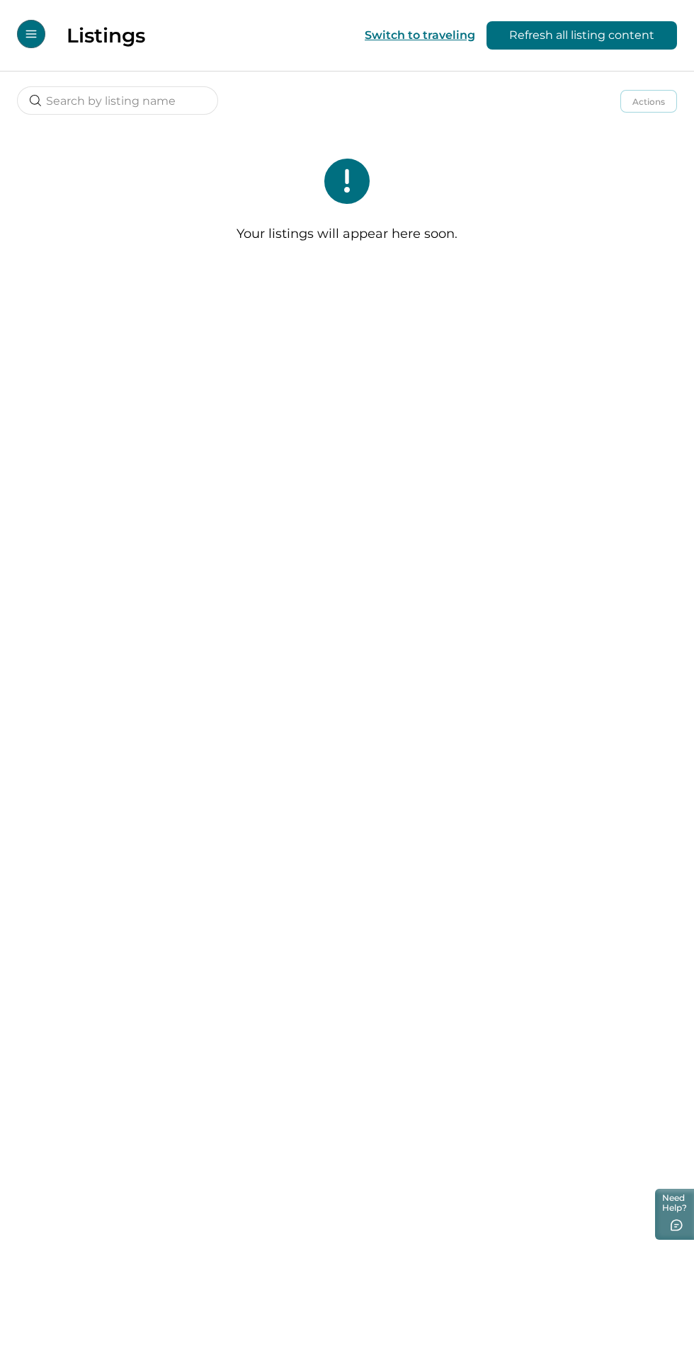
click at [620, 35] on button "Refresh all listing content" at bounding box center [581, 35] width 190 height 28
